Goal: Check status

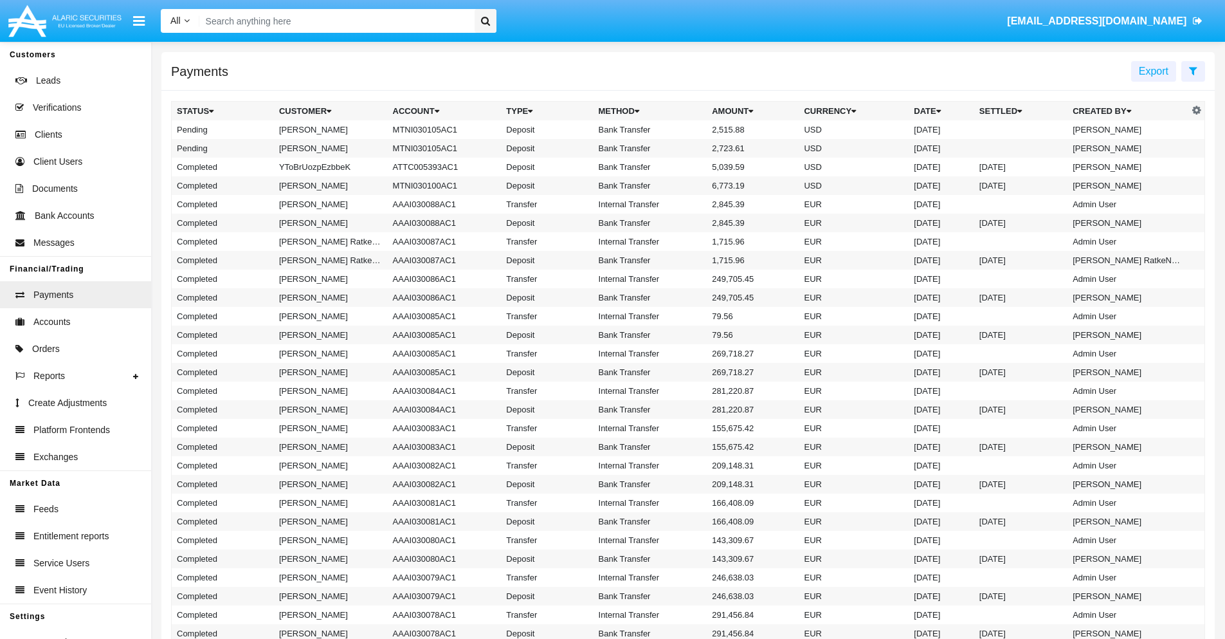
click at [1193, 70] on icon at bounding box center [1193, 71] width 8 height 10
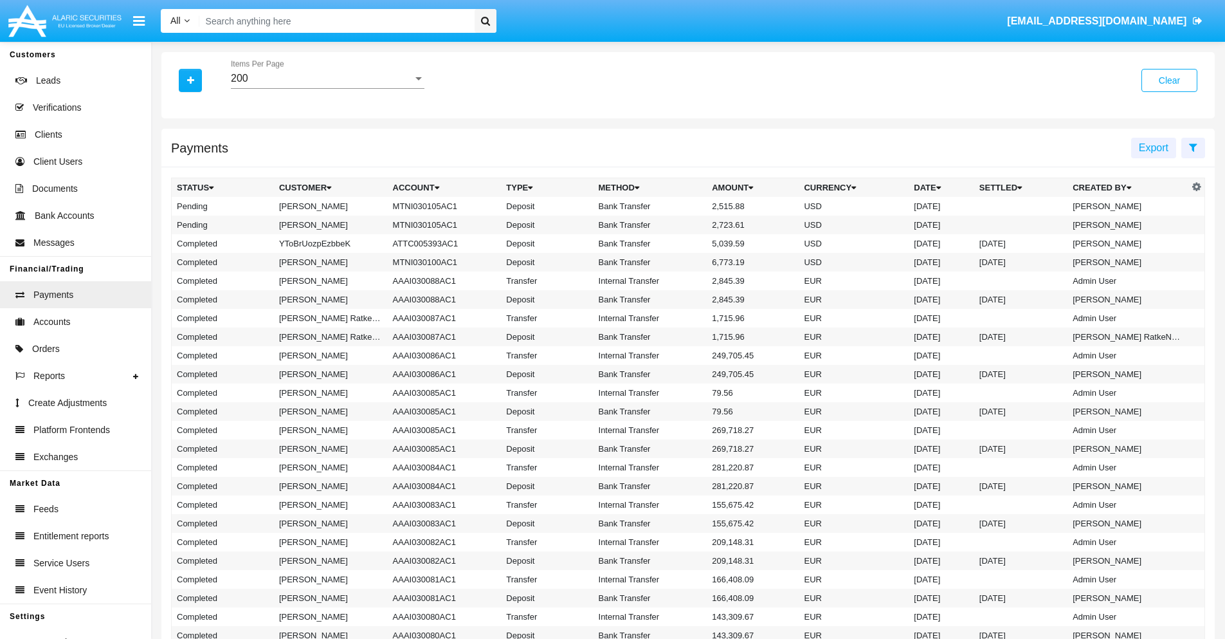
click at [327, 78] on div "200" at bounding box center [322, 79] width 182 height 12
click at [327, 88] on span "10" at bounding box center [328, 88] width 194 height 31
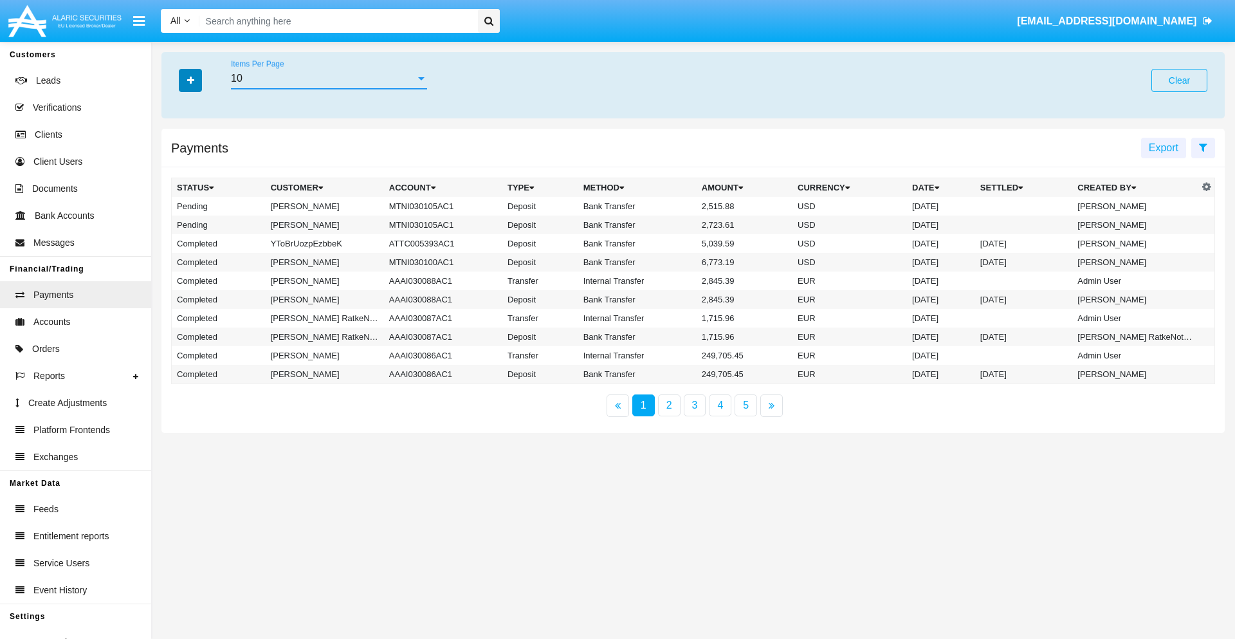
click at [190, 80] on icon "button" at bounding box center [190, 80] width 7 height 9
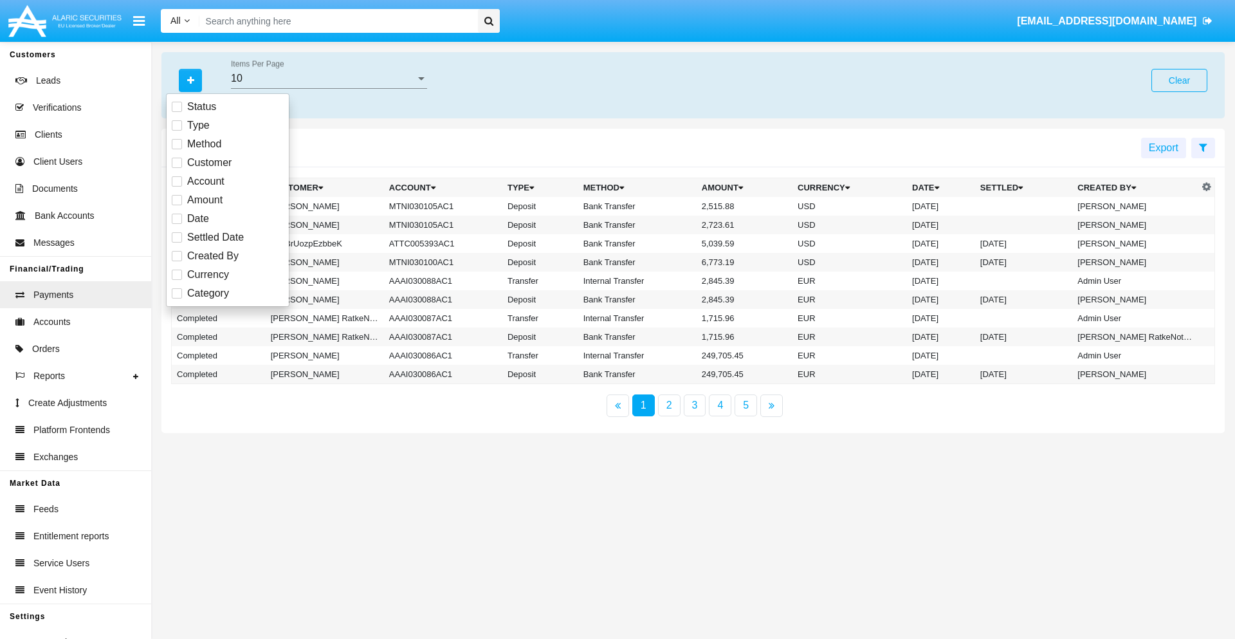
click at [201, 107] on span "Status" at bounding box center [201, 106] width 29 height 15
click at [177, 112] on input "Status" at bounding box center [176, 112] width 1 height 1
checkbox input "true"
click at [190, 80] on icon "button" at bounding box center [190, 80] width 7 height 9
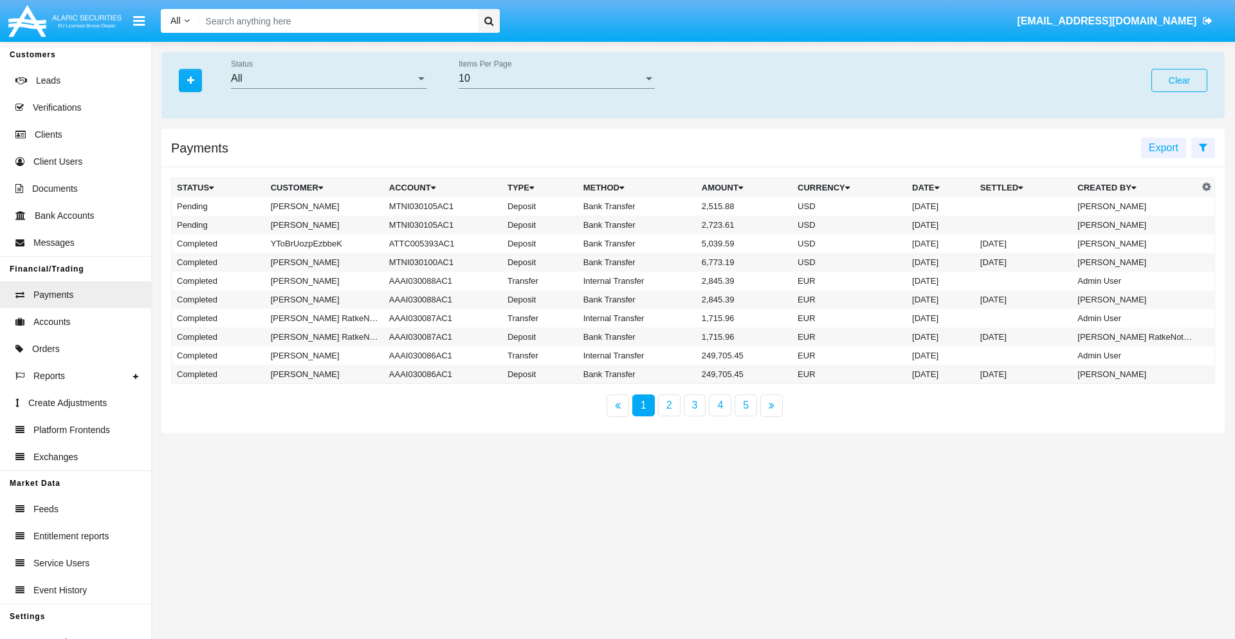
click at [329, 78] on div "All" at bounding box center [323, 79] width 185 height 12
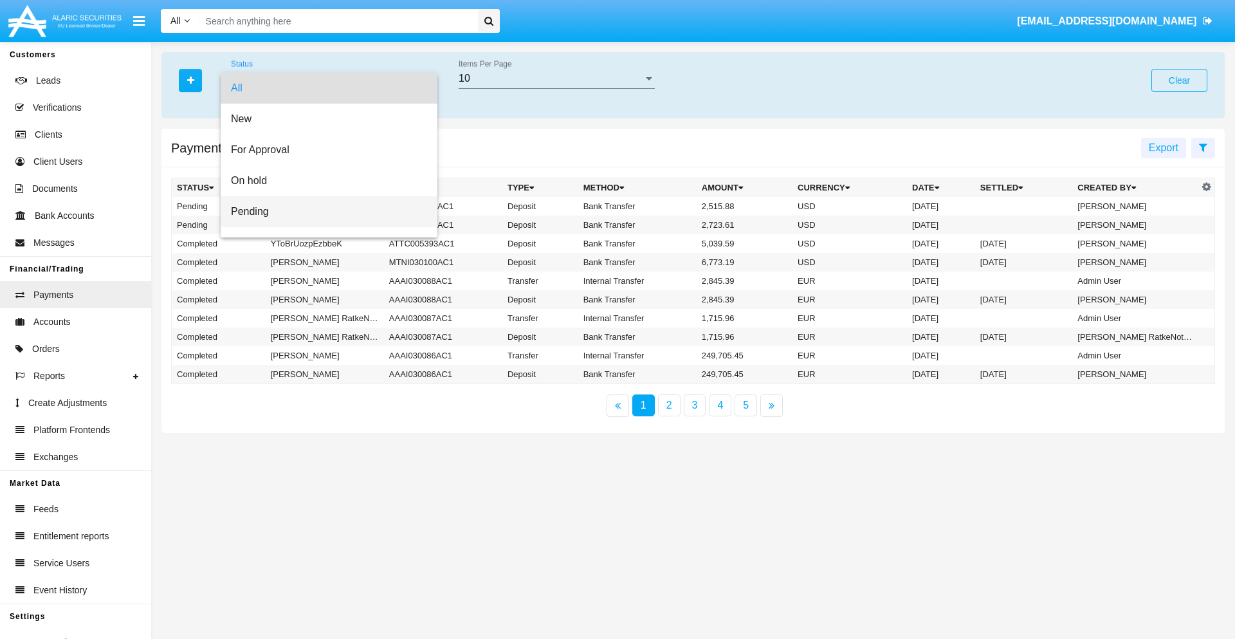
click at [324, 212] on span "Pending" at bounding box center [329, 211] width 196 height 31
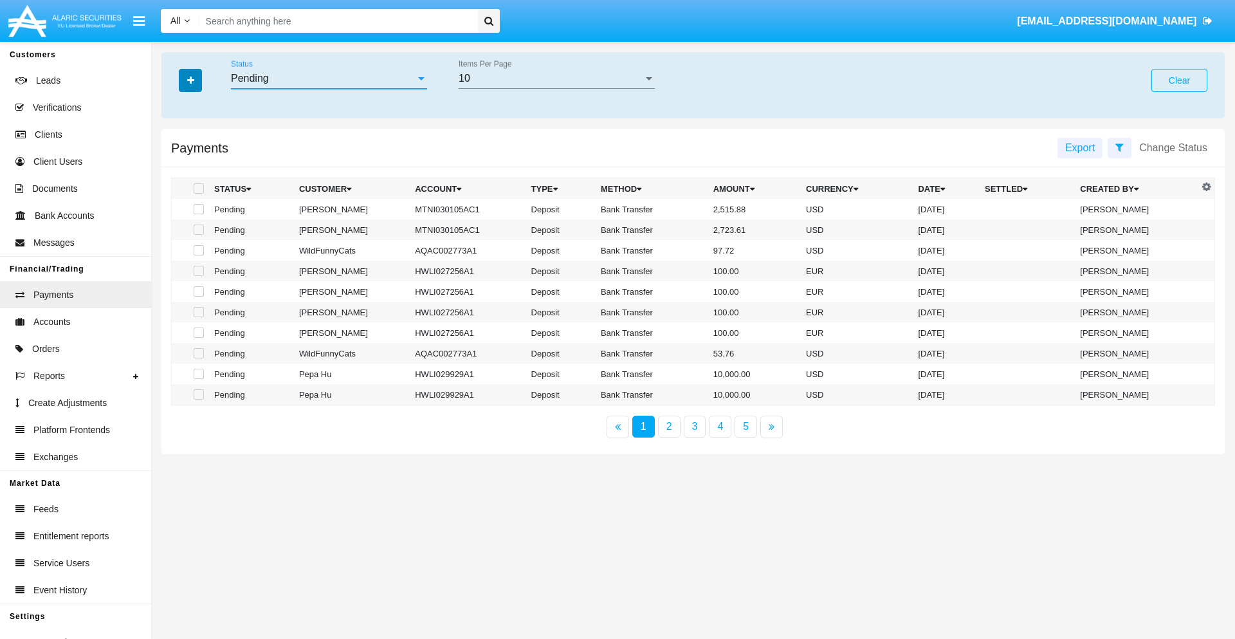
click at [190, 80] on icon "button" at bounding box center [190, 80] width 7 height 9
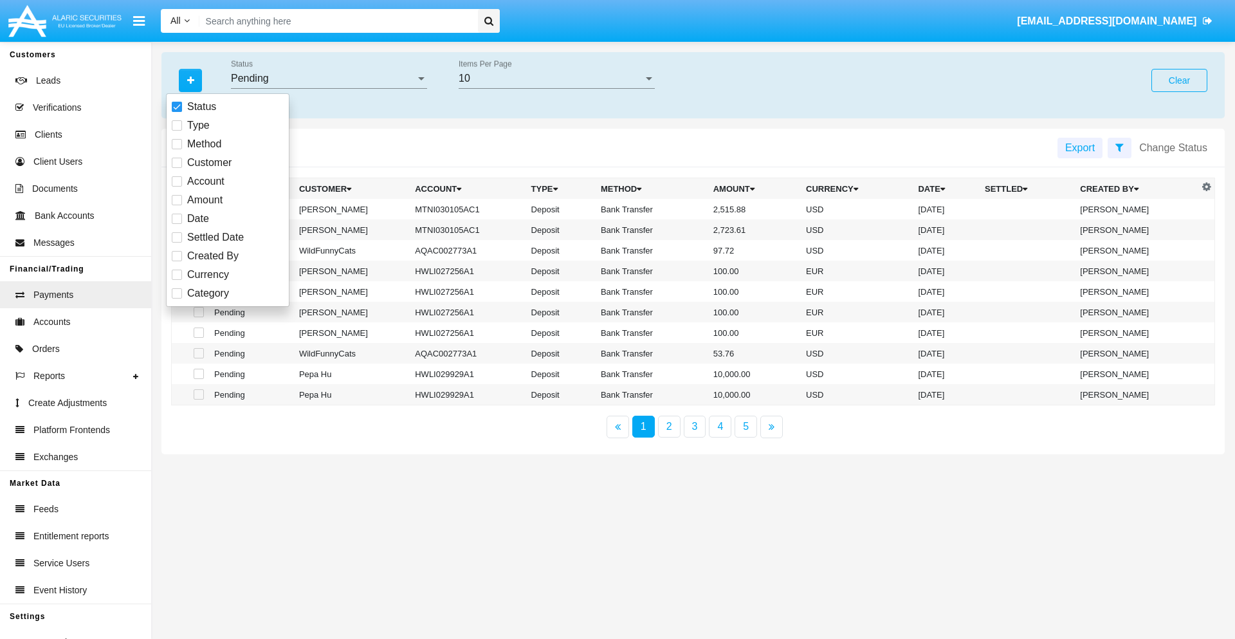
click at [204, 144] on span "Method" at bounding box center [204, 143] width 34 height 15
click at [177, 149] on input "Method" at bounding box center [176, 149] width 1 height 1
checkbox input "true"
click at [190, 80] on icon "button" at bounding box center [190, 80] width 7 height 9
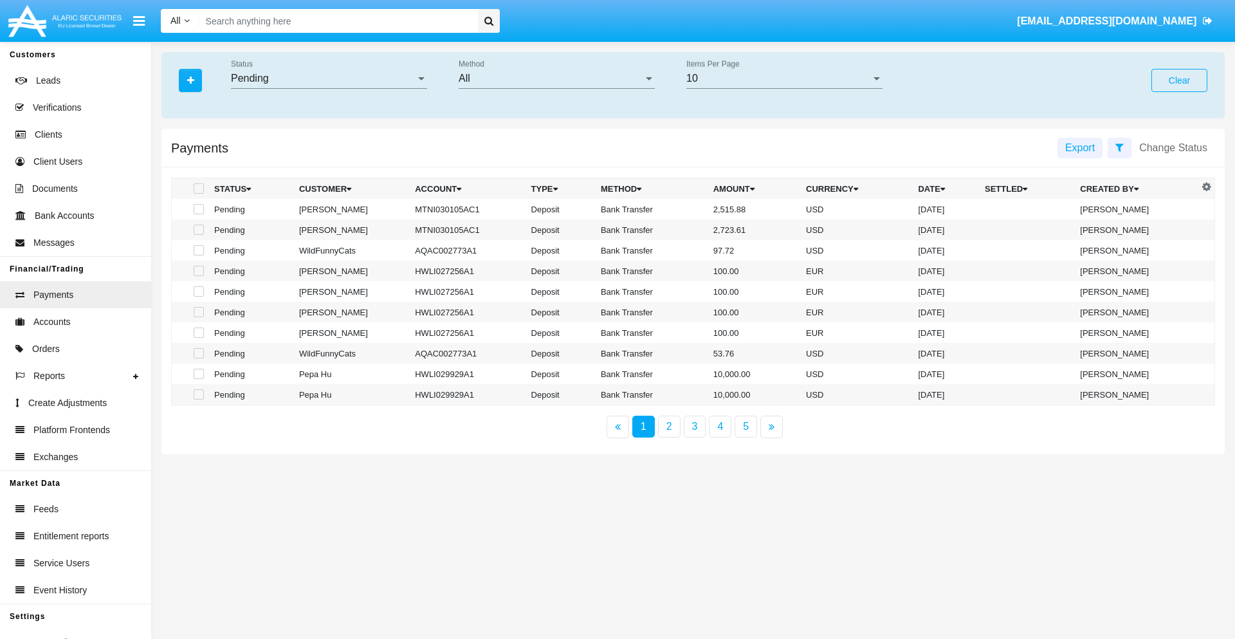
click at [556, 78] on div "All" at bounding box center [551, 79] width 185 height 12
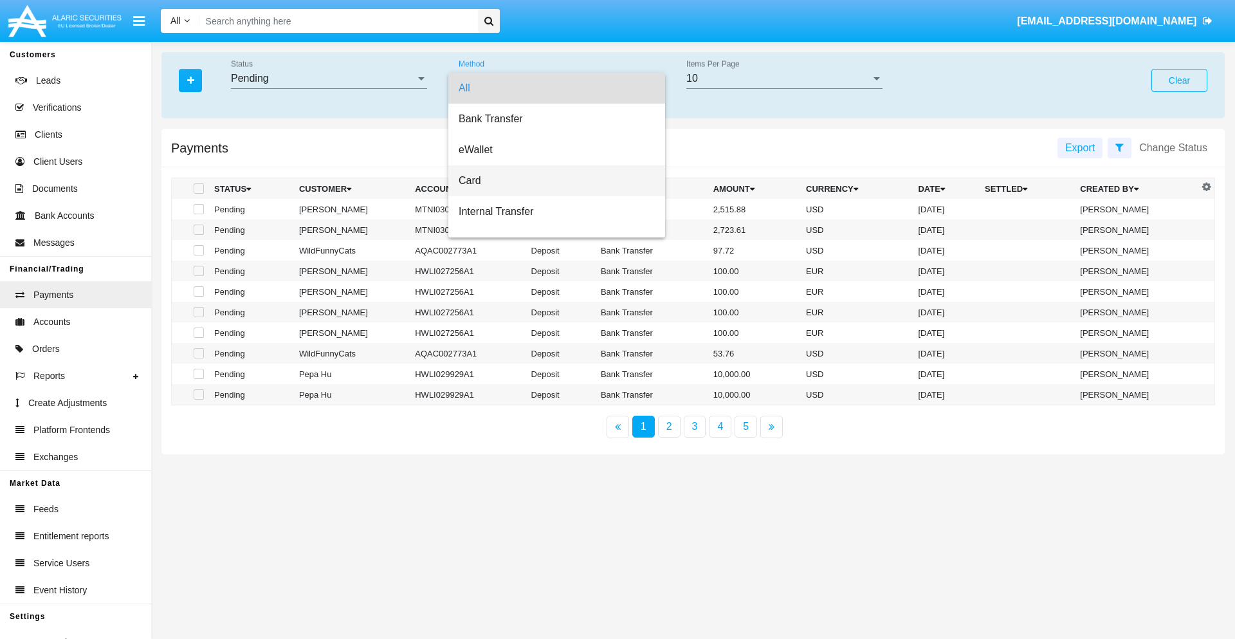
click at [551, 181] on span "Card" at bounding box center [557, 180] width 196 height 31
